Goal: Navigation & Orientation: Find specific page/section

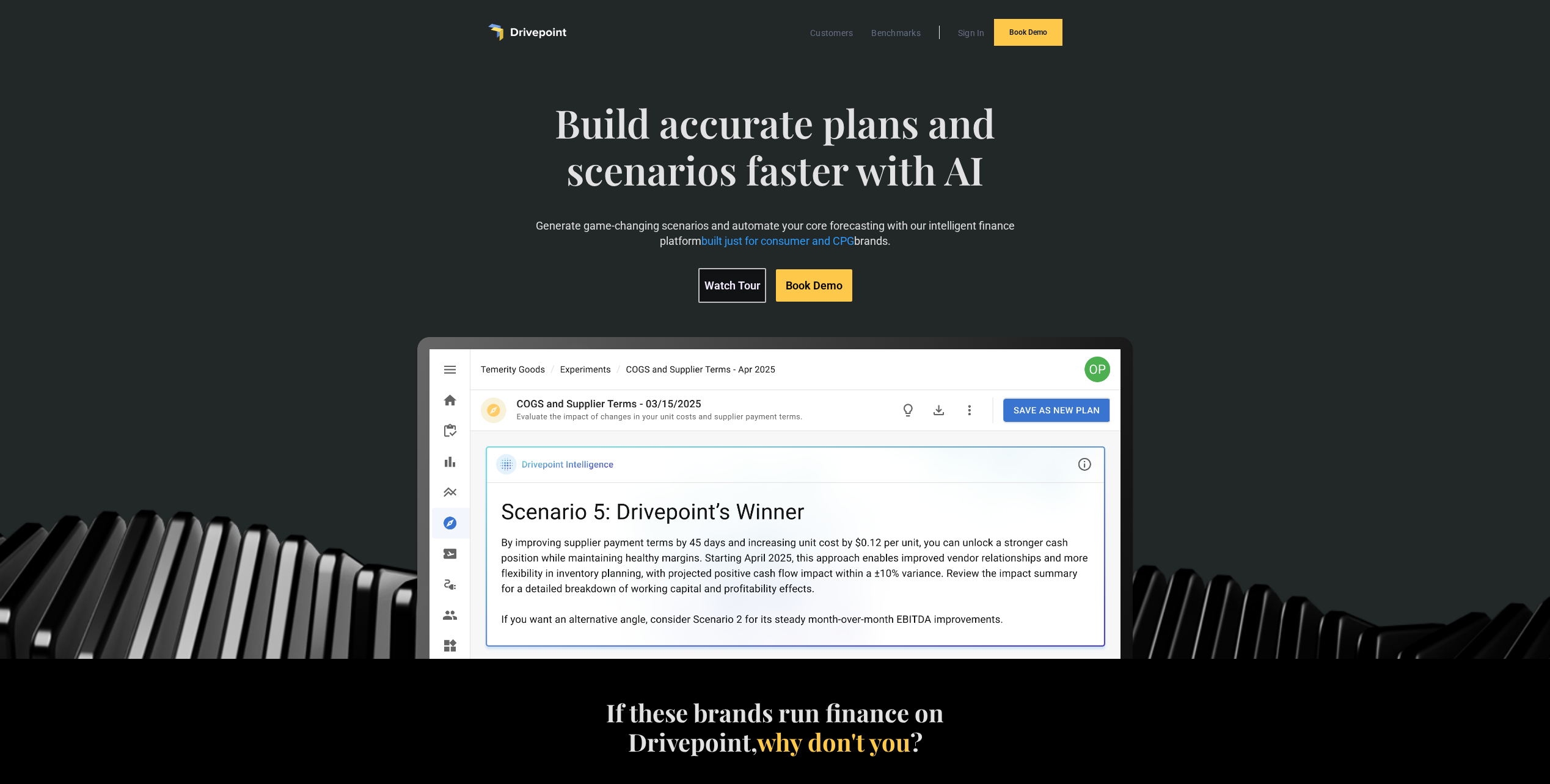
scroll to position [1, 0]
drag, startPoint x: 1260, startPoint y: 113, endPoint x: 1214, endPoint y: 115, distance: 46.0
click at [1261, 113] on div "Build accurate plans and scenarios faster with AI Generate game-changing scenar…" at bounding box center [775, 362] width 1550 height 593
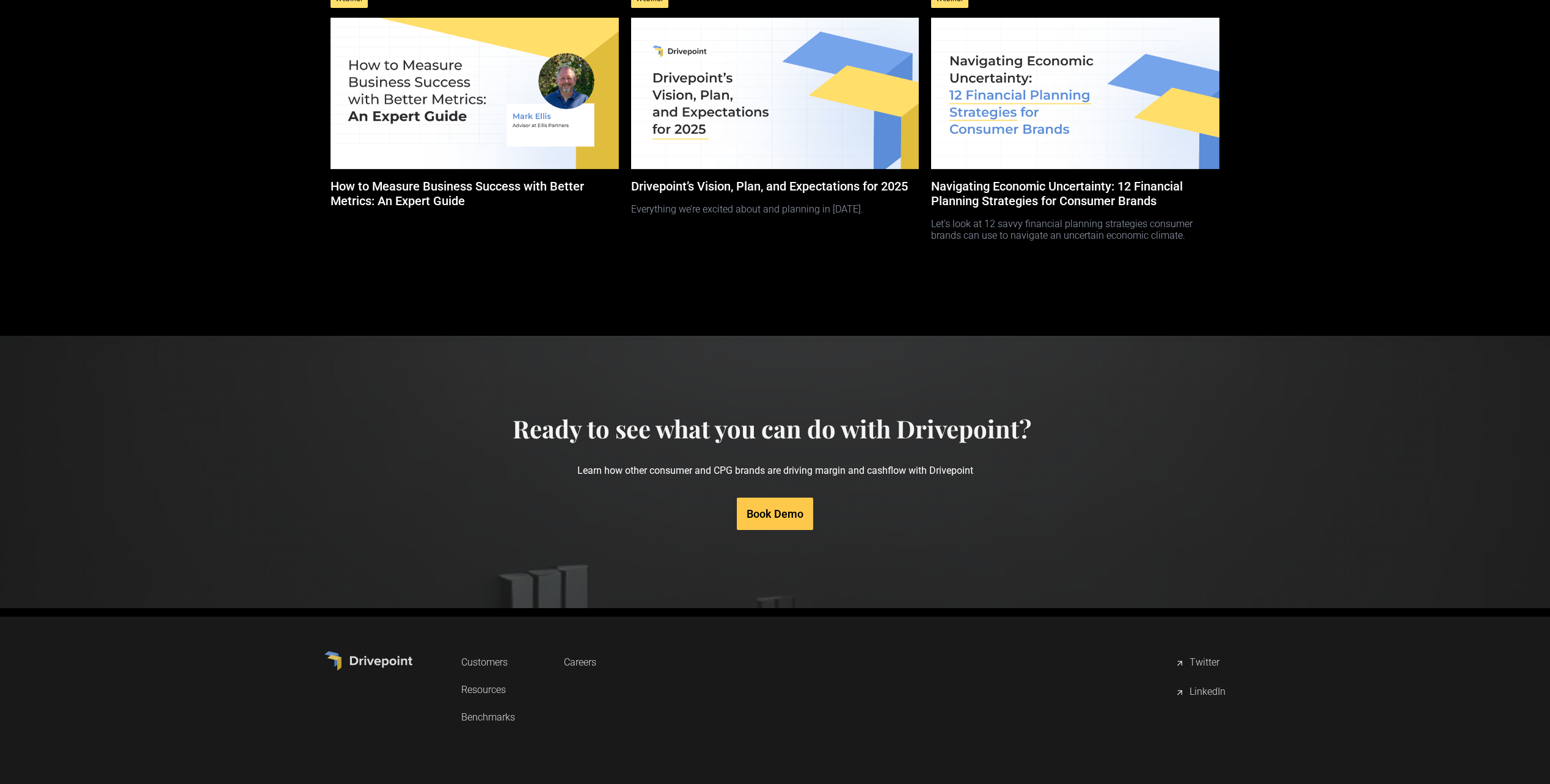
scroll to position [5419, 0]
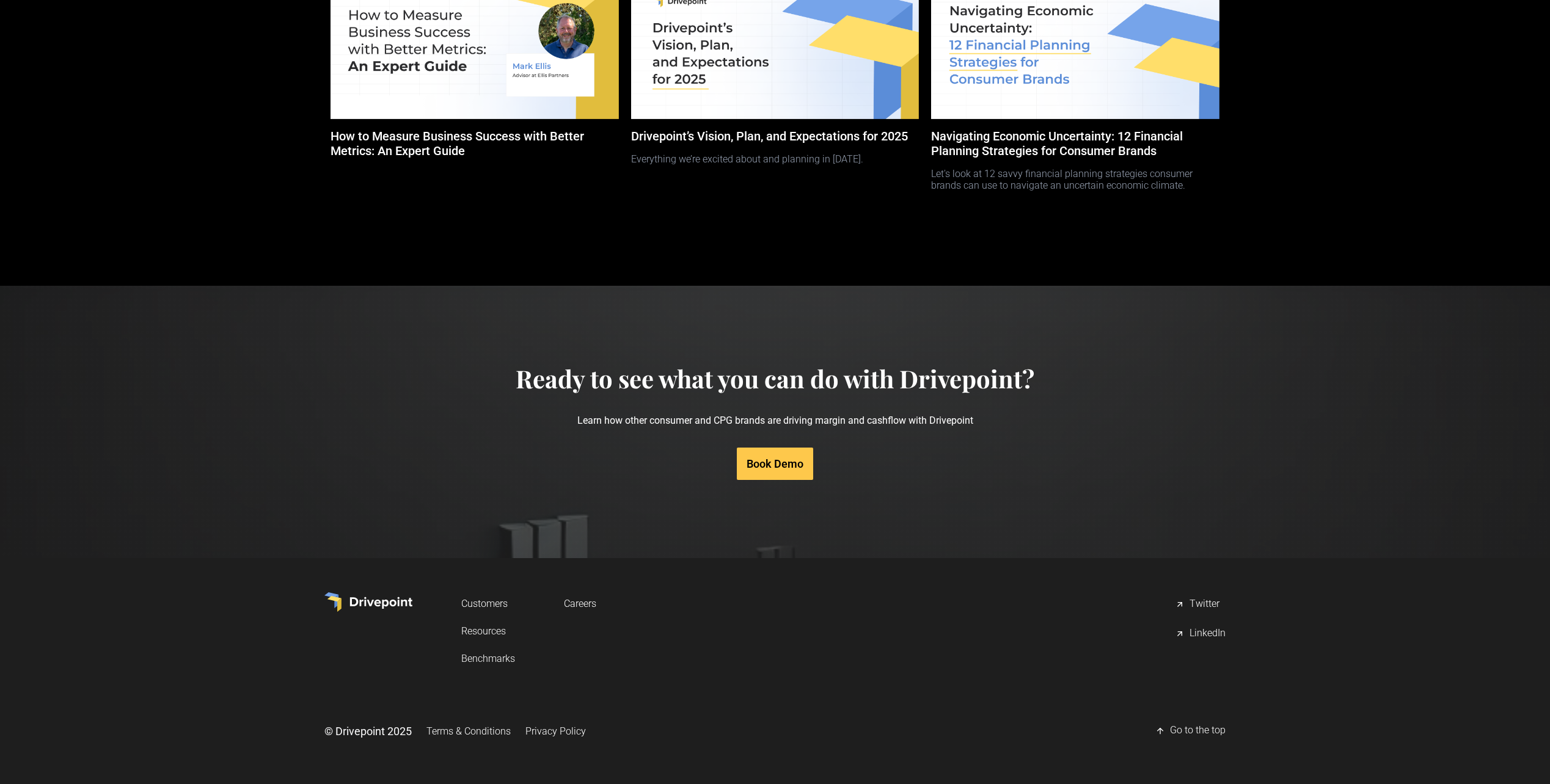
click at [481, 629] on link "Resources" at bounding box center [488, 631] width 54 height 22
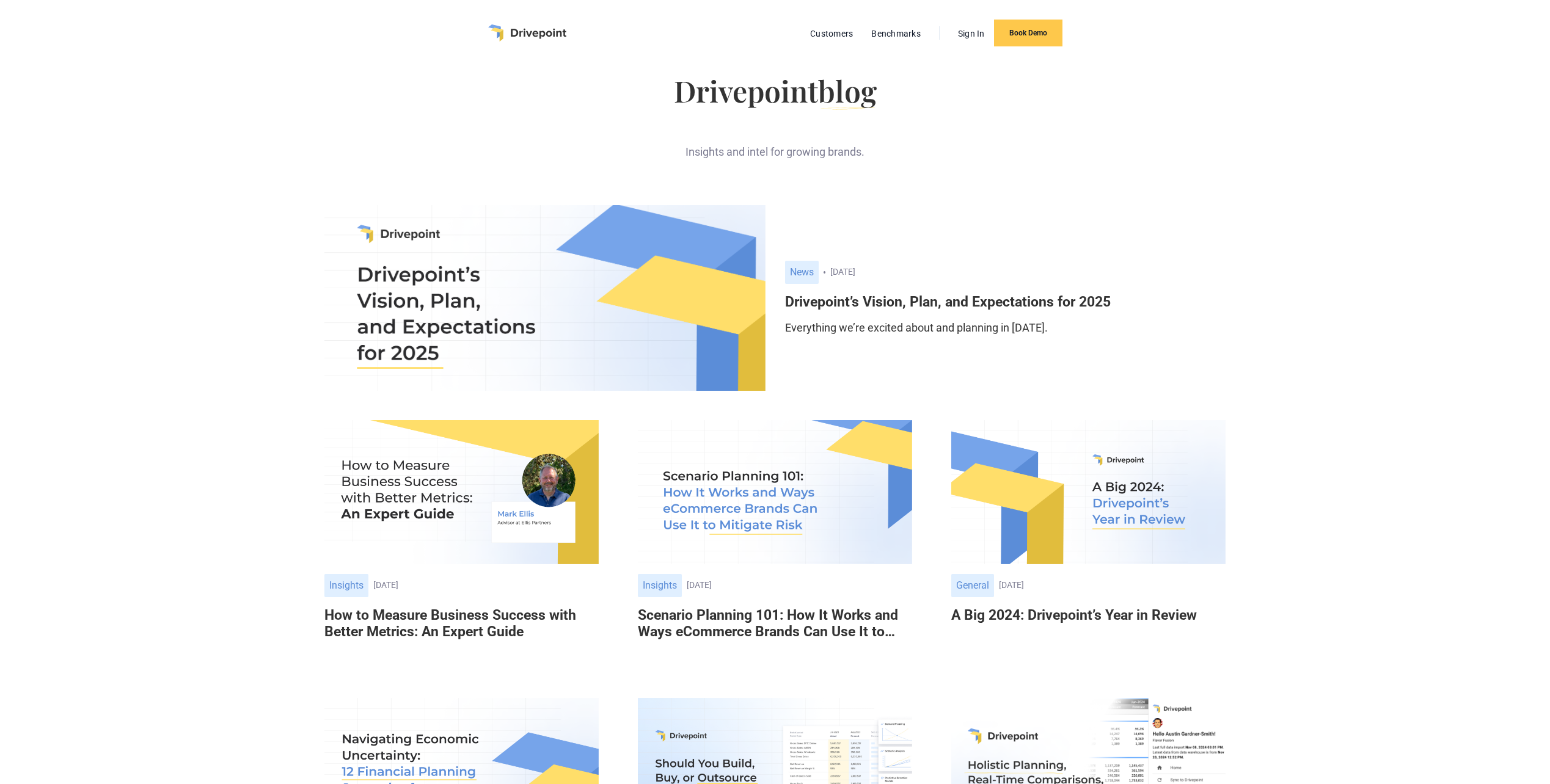
click at [538, 29] on img "home" at bounding box center [527, 33] width 78 height 17
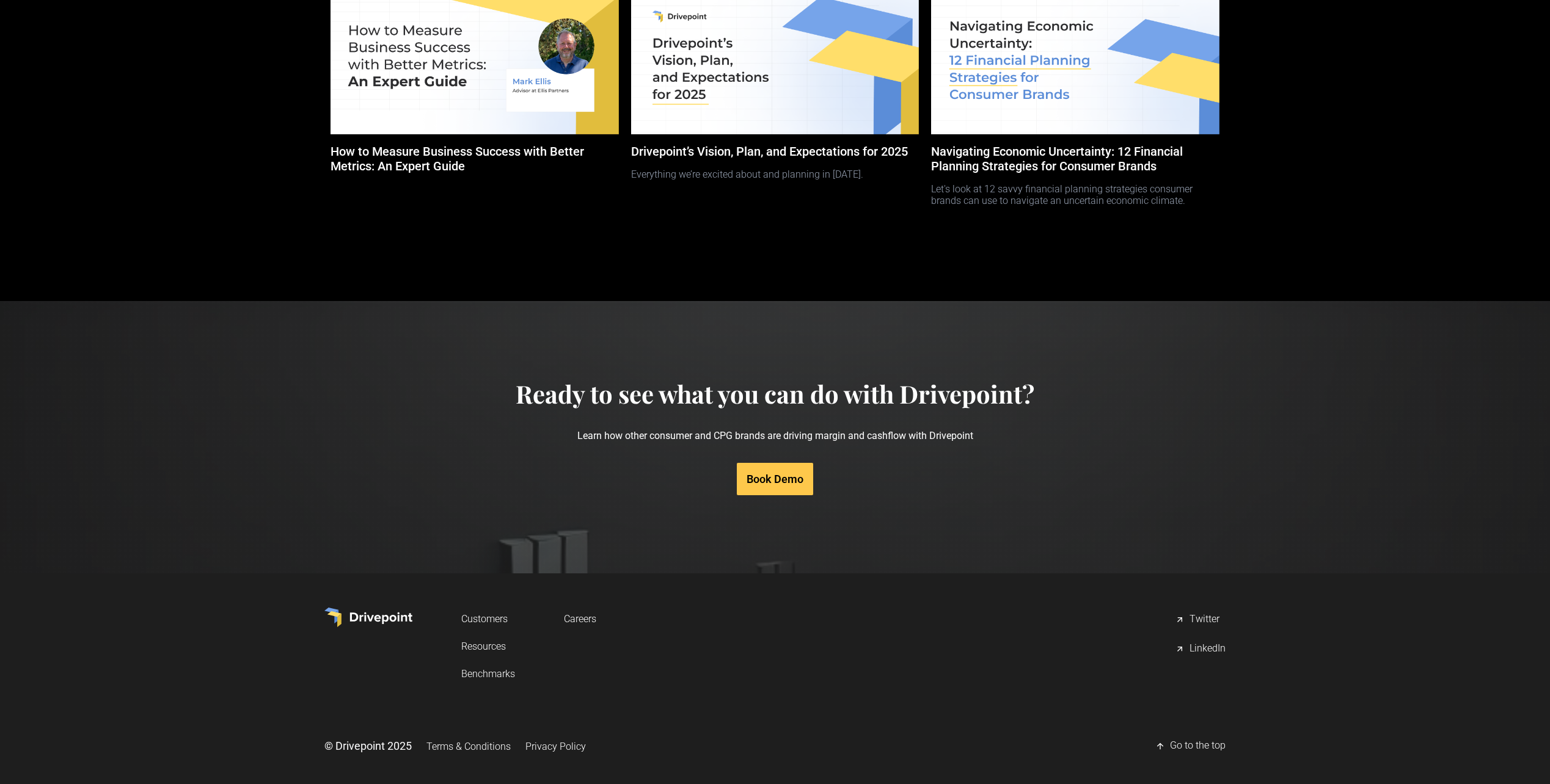
scroll to position [5419, 0]
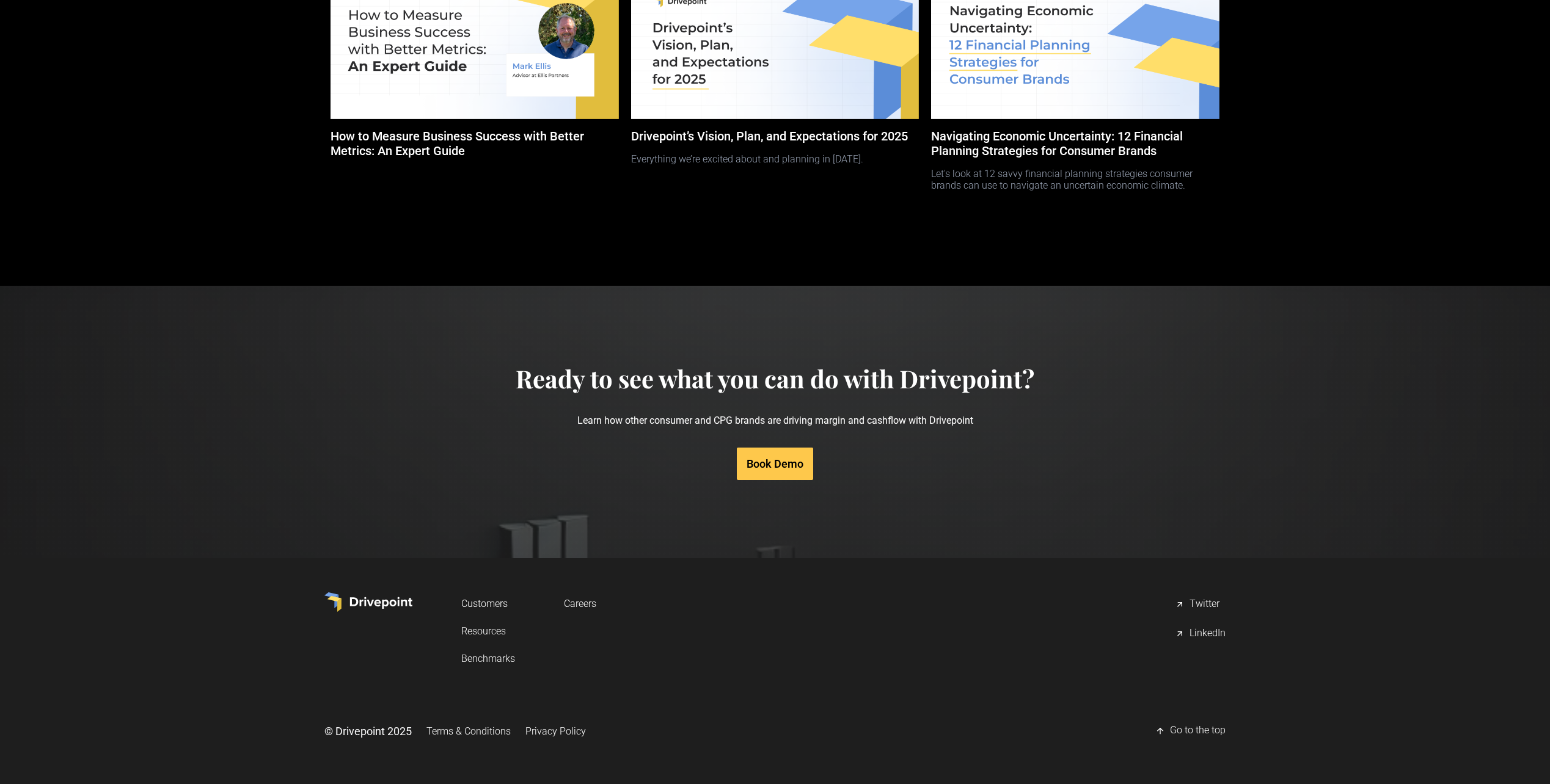
click at [482, 731] on link "Terms & Conditions" at bounding box center [469, 731] width 85 height 22
